Goal: Find specific page/section: Find specific page/section

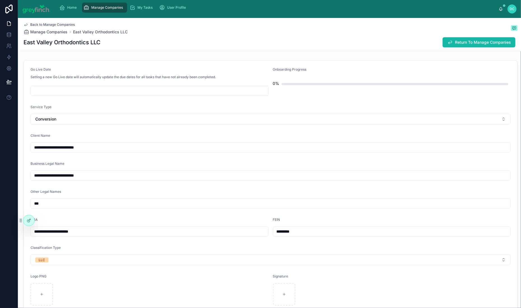
scroll to position [330, 0]
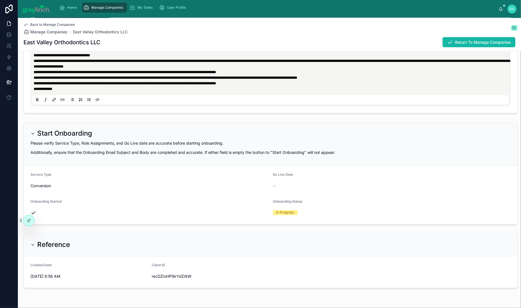
click at [123, 10] on span "Manage Companies" at bounding box center [108, 7] width 32 height 4
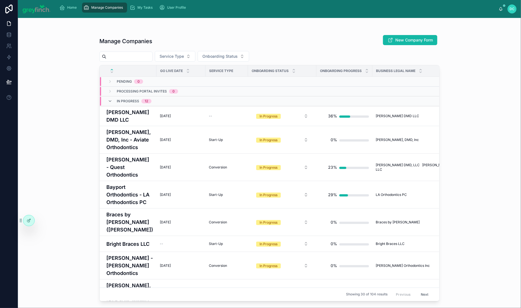
click at [143, 60] on input "text" at bounding box center [129, 57] width 46 height 8
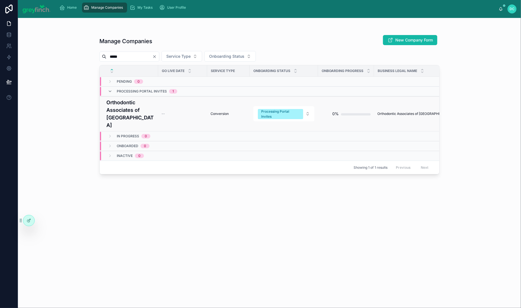
type input "*****"
click at [127, 129] on h4 "Orthodontic Associates of [GEOGRAPHIC_DATA]" at bounding box center [130, 114] width 48 height 30
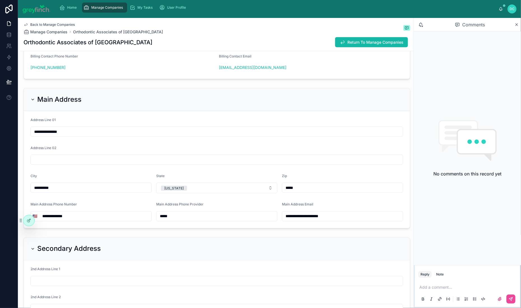
scroll to position [615, 0]
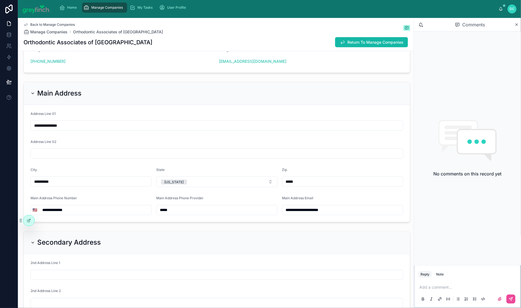
copy span "[PERSON_NAME] [PERSON_NAME]"
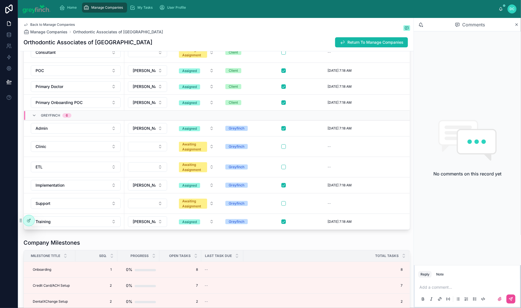
scroll to position [1646, 0]
